Goal: Transaction & Acquisition: Purchase product/service

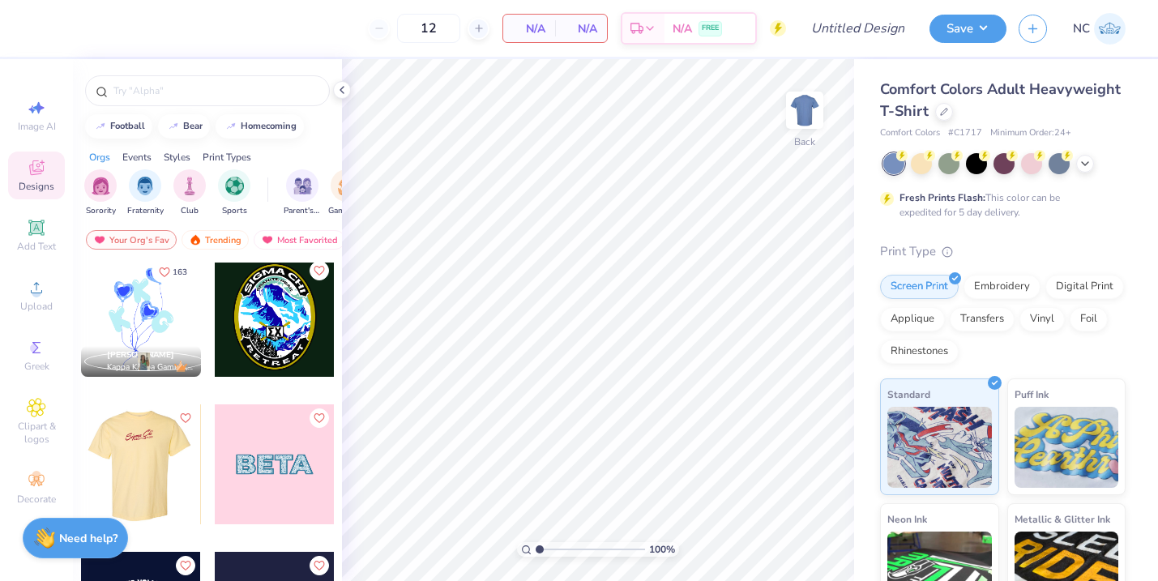
scroll to position [4877, 0]
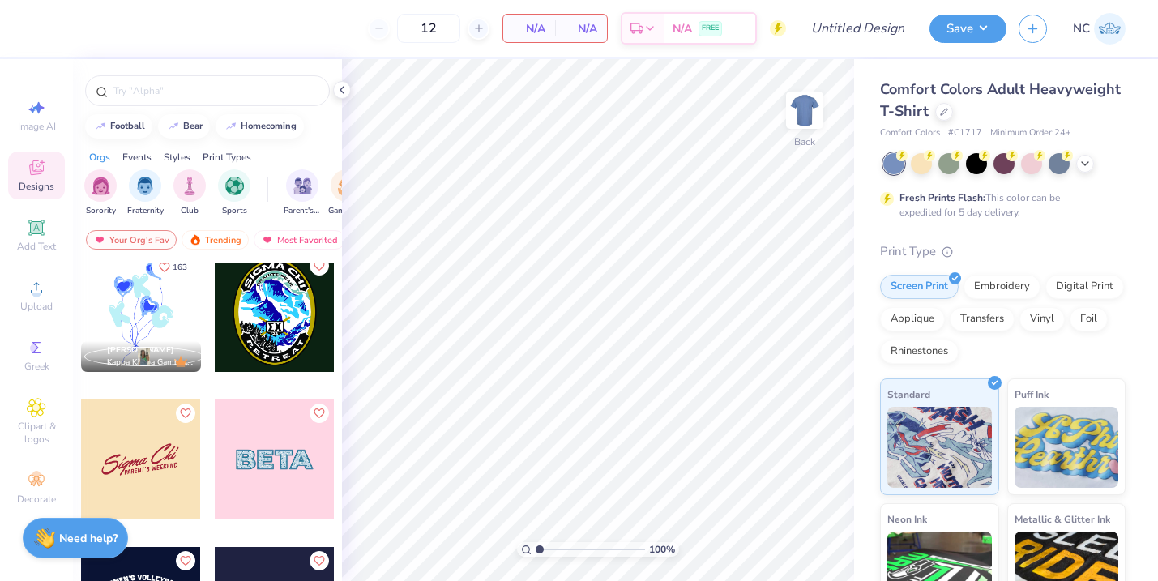
click at [80, 474] on div at bounding box center [20, 459] width 120 height 120
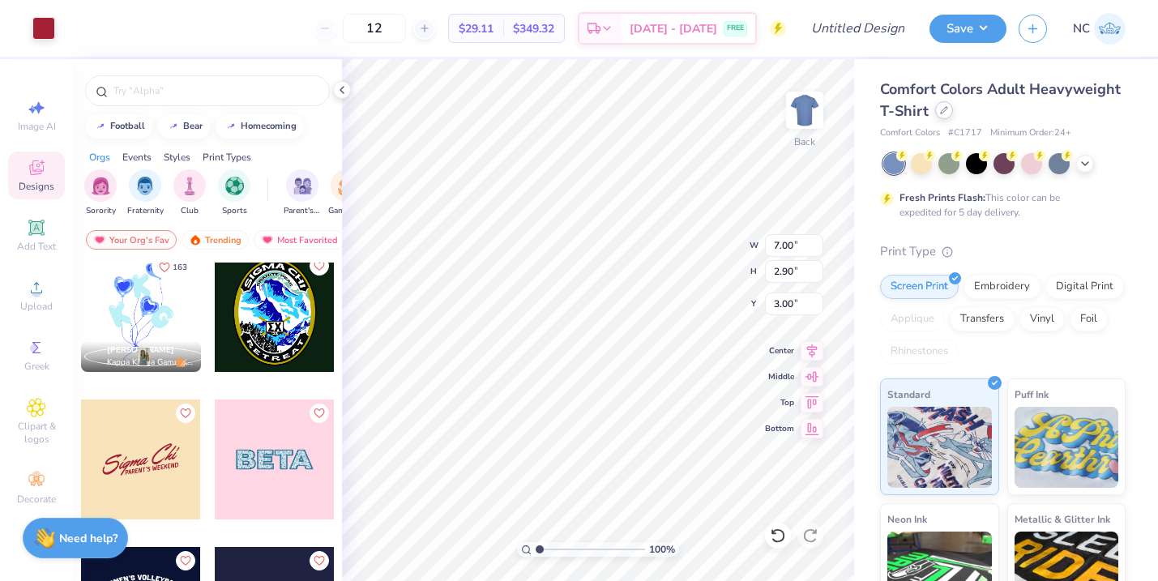
click at [941, 113] on icon at bounding box center [944, 110] width 6 height 6
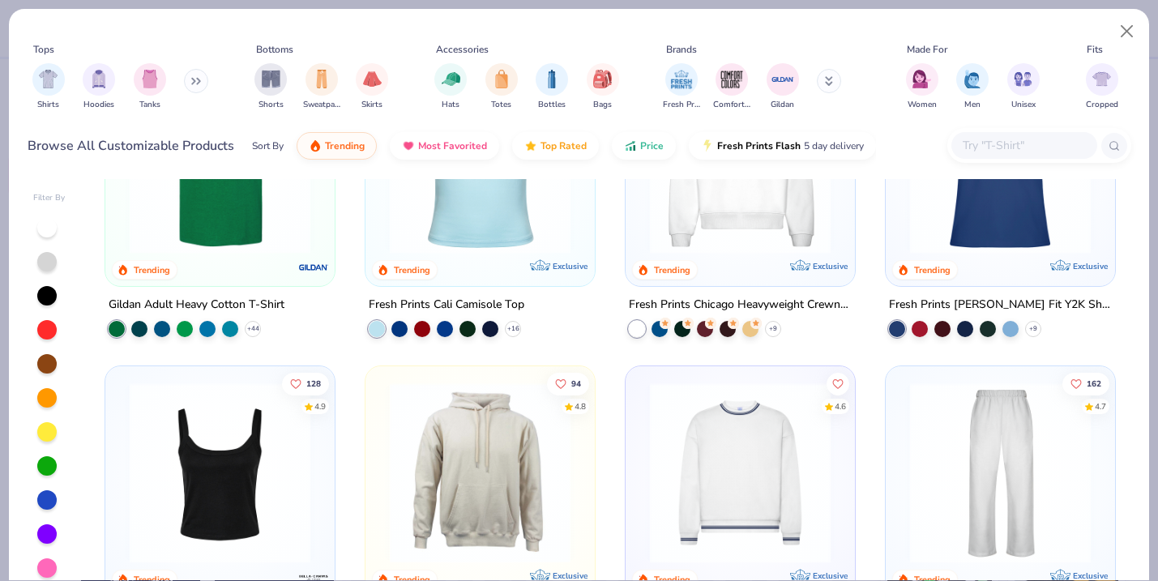
scroll to position [246, 0]
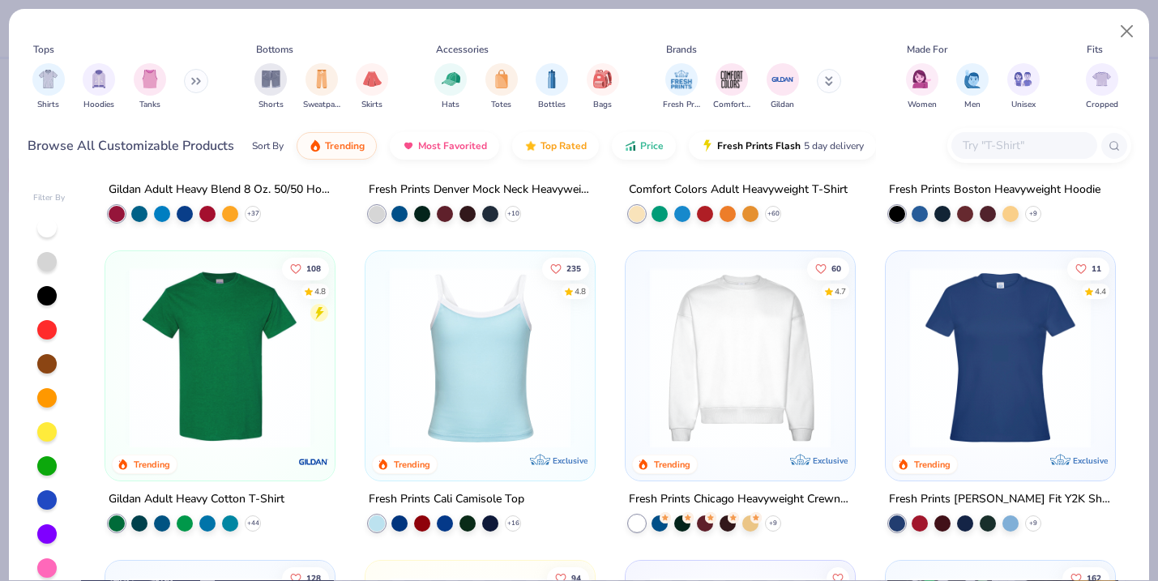
click at [719, 385] on img at bounding box center [740, 357] width 197 height 181
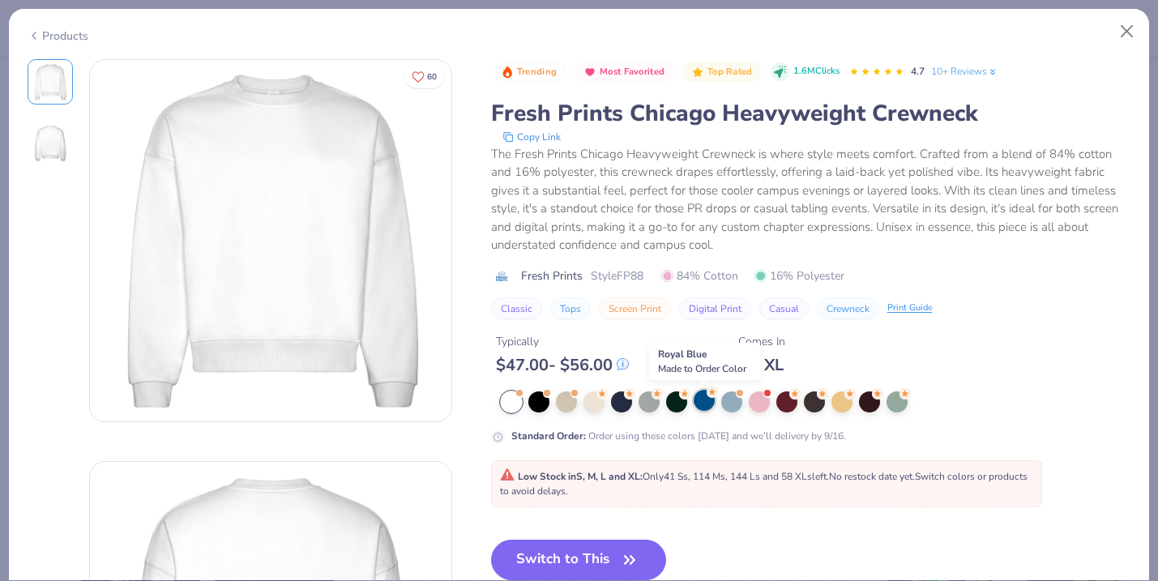
click at [701, 403] on div at bounding box center [703, 400] width 21 height 21
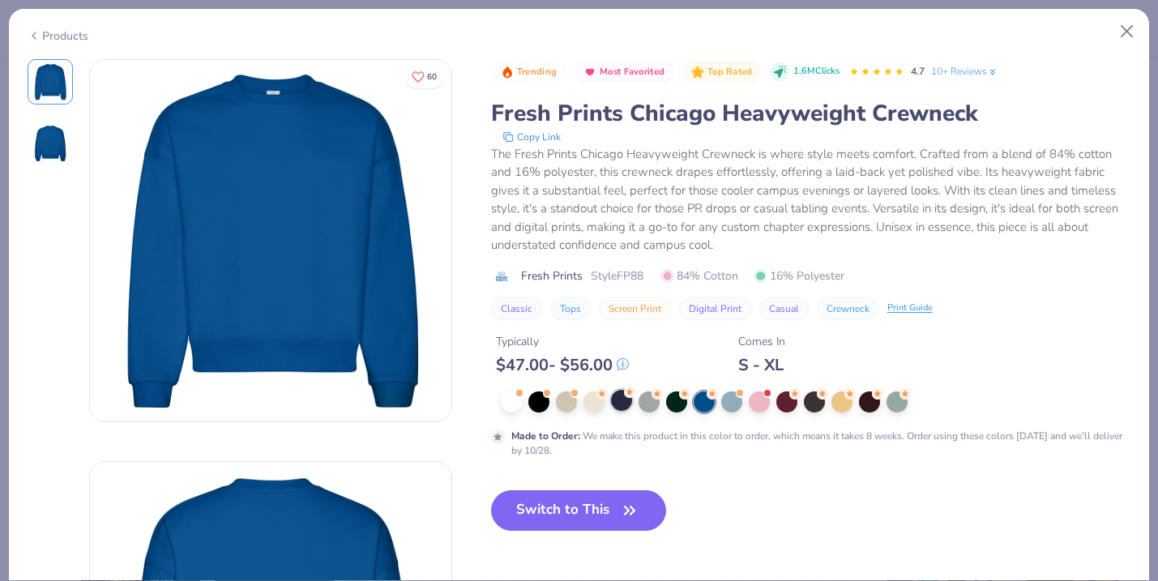
click at [623, 404] on div at bounding box center [621, 400] width 21 height 21
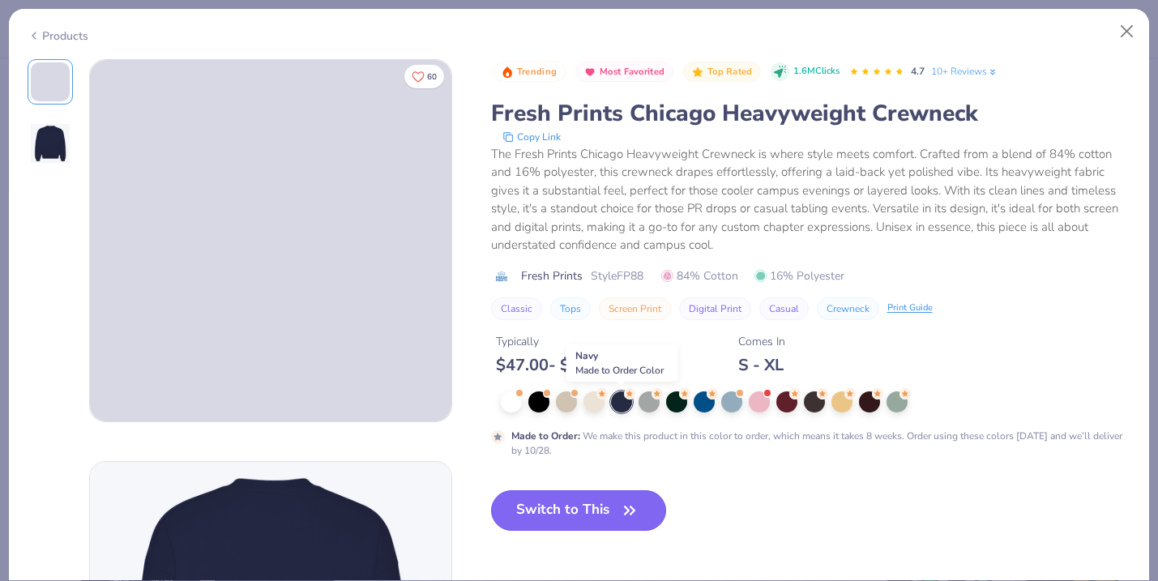
click at [600, 508] on button "Switch to This" at bounding box center [579, 510] width 176 height 41
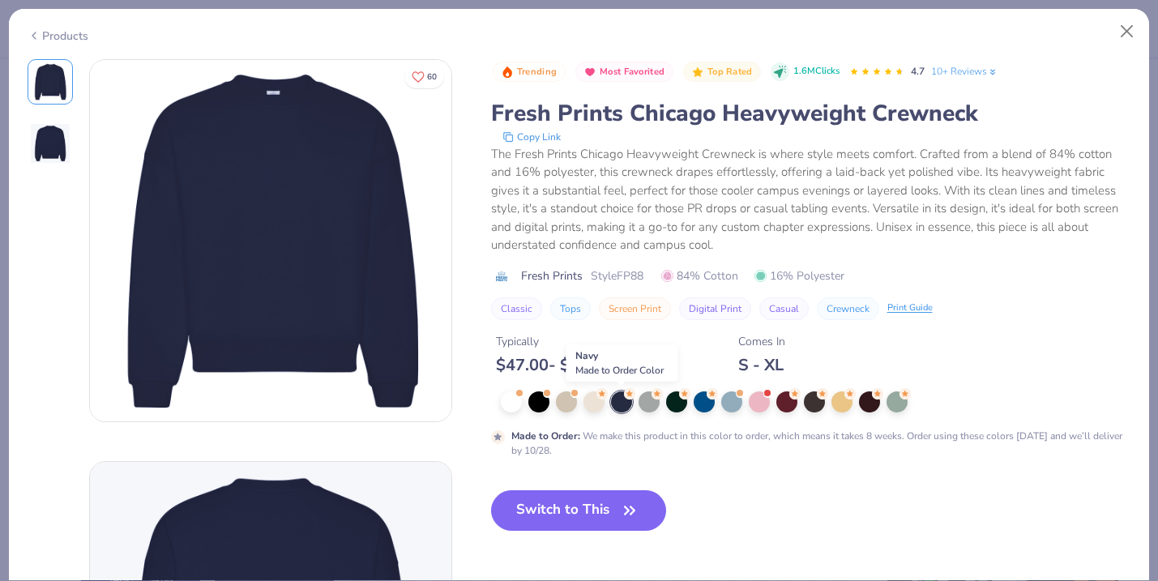
click at [593, 506] on button "Switch to This" at bounding box center [579, 510] width 176 height 41
click at [574, 513] on button "Switch to This" at bounding box center [579, 510] width 176 height 41
type input "50"
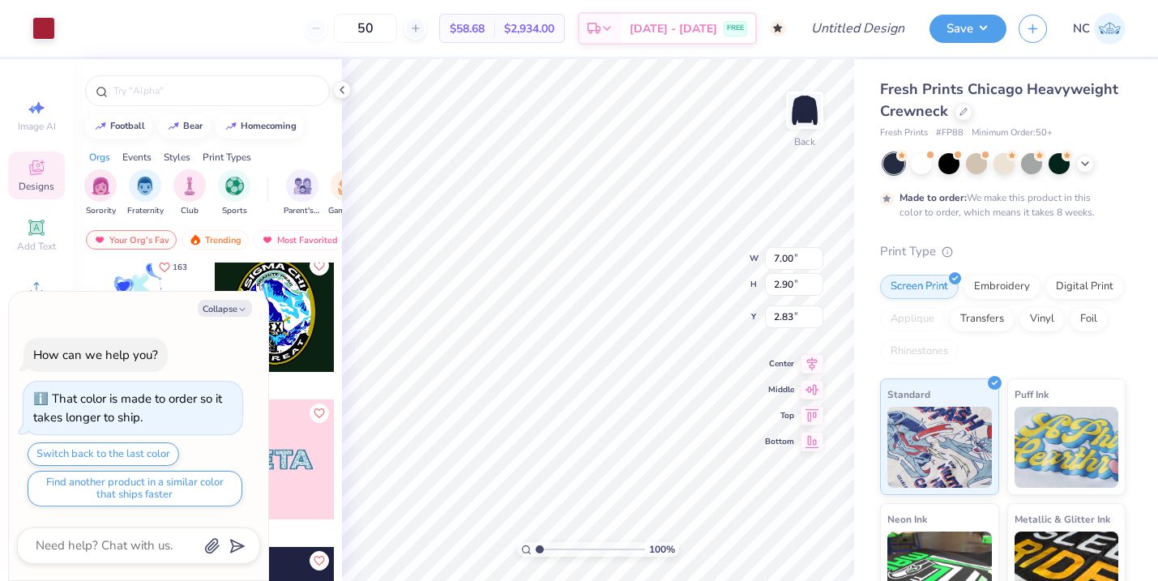
type textarea "x"
type input "5.49"
type input "2.69"
type input "3.21"
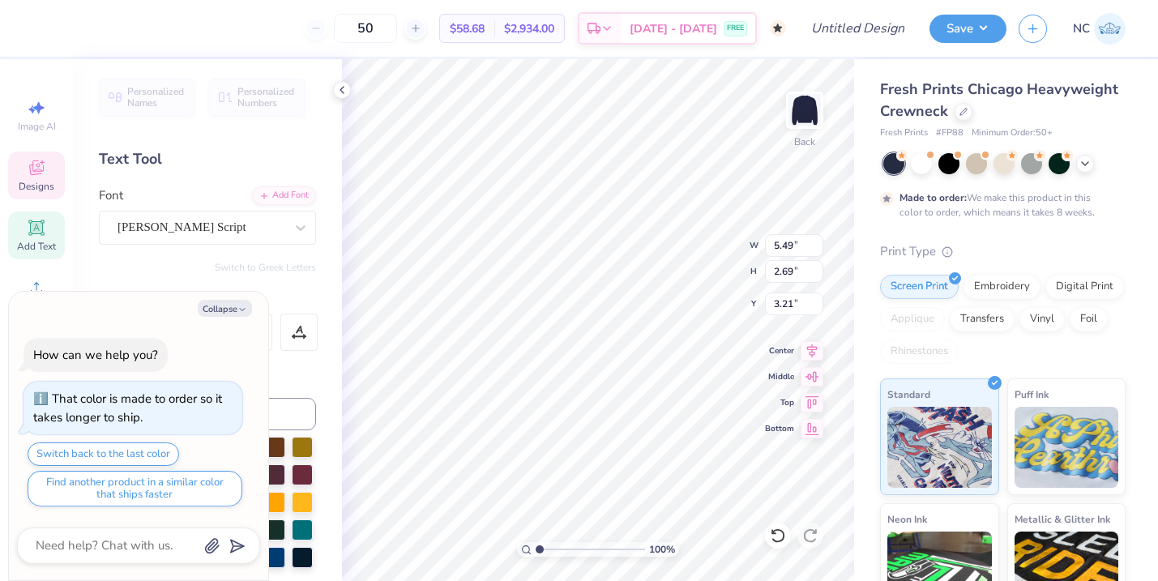
type textarea "x"
type input "1.76"
type input "1.86"
type input "3.97"
type textarea "x"
